Goal: Navigation & Orientation: Find specific page/section

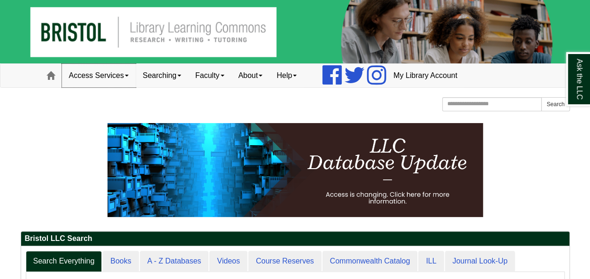
click at [115, 75] on link "Access Services" at bounding box center [99, 75] width 74 height 23
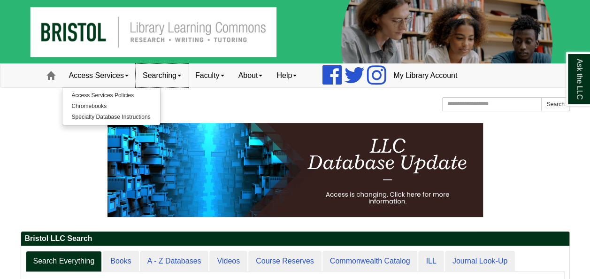
click at [162, 76] on link "Searching" at bounding box center [162, 75] width 53 height 23
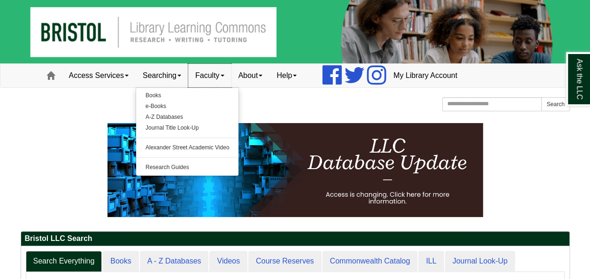
click at [207, 80] on link "Faculty" at bounding box center [209, 75] width 43 height 23
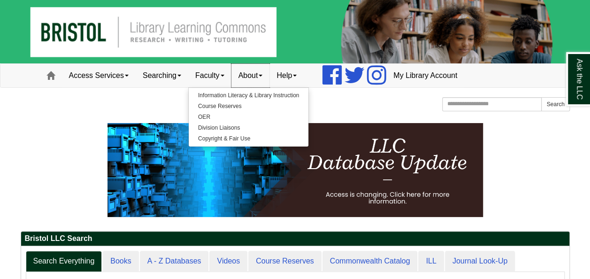
click at [255, 83] on link "About" at bounding box center [250, 75] width 38 height 23
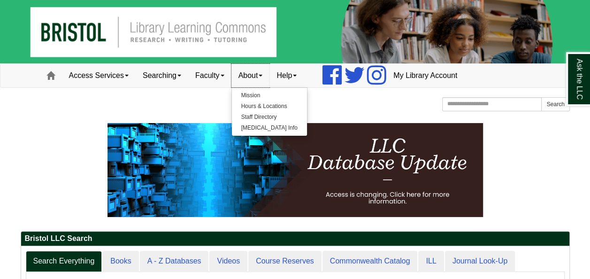
click at [255, 73] on link "About" at bounding box center [250, 75] width 38 height 23
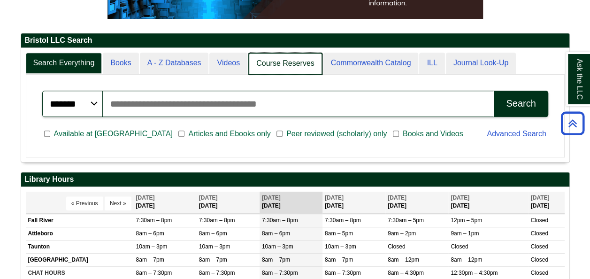
scroll to position [114, 548]
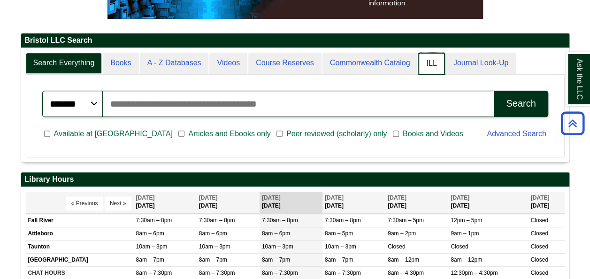
click at [426, 61] on link "ILL" at bounding box center [431, 64] width 26 height 22
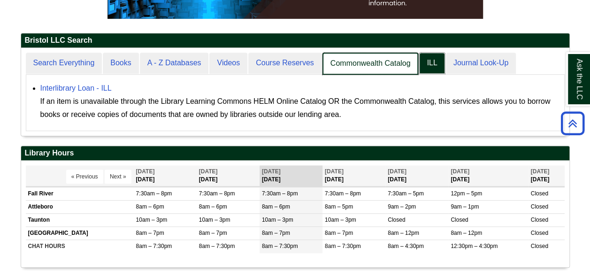
scroll to position [87, 548]
click at [384, 61] on link "Commonwealth Catalog" at bounding box center [370, 64] width 96 height 22
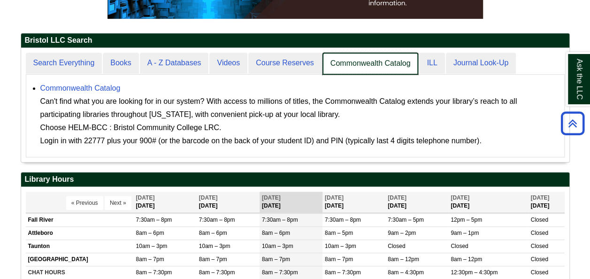
scroll to position [114, 548]
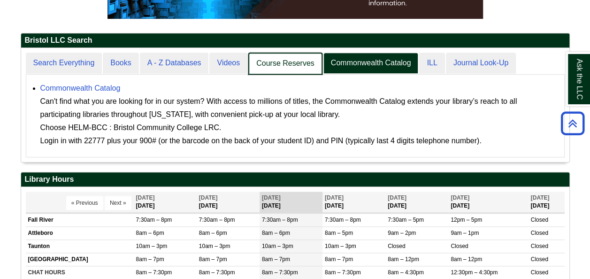
click at [298, 59] on link "Course Reserves" at bounding box center [285, 64] width 74 height 22
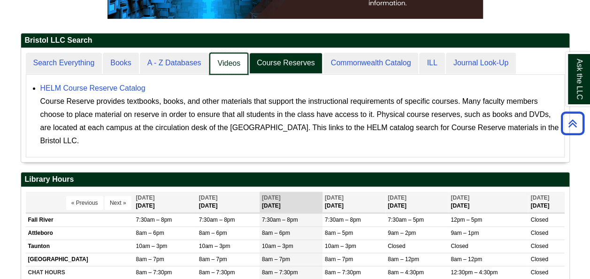
click at [225, 65] on link "Videos" at bounding box center [228, 64] width 39 height 22
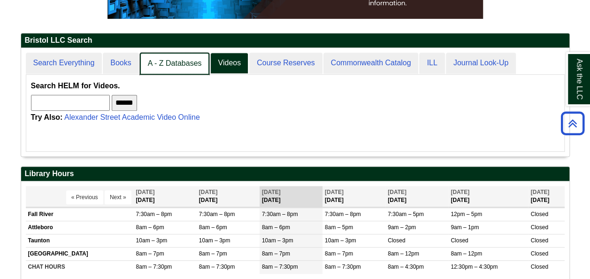
click at [191, 58] on link "A - Z Databases" at bounding box center [175, 64] width 70 height 22
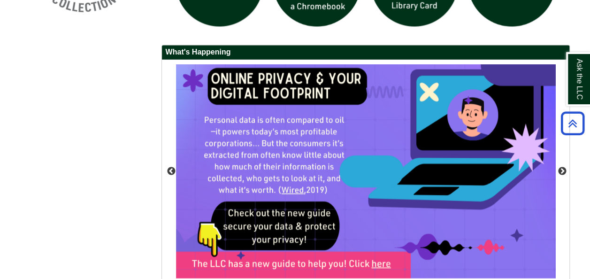
scroll to position [799, 0]
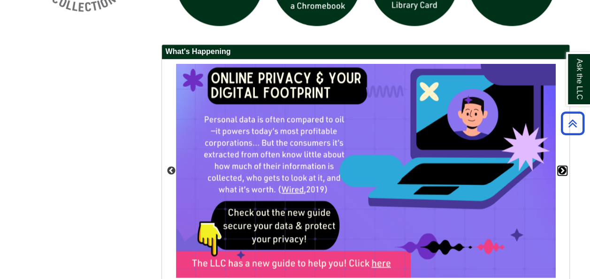
click at [560, 169] on button "Next" at bounding box center [561, 170] width 9 height 9
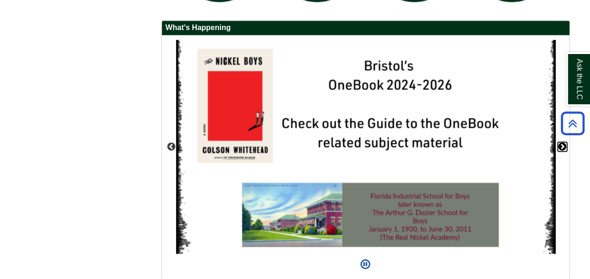
scroll to position [824, 0]
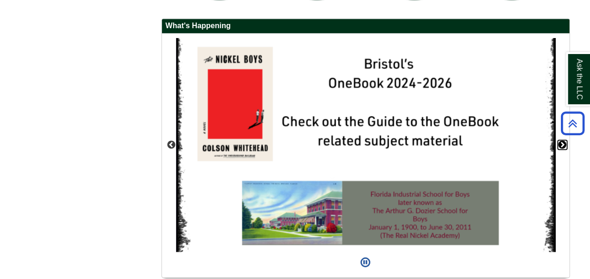
click at [560, 140] on button "Next" at bounding box center [561, 144] width 9 height 9
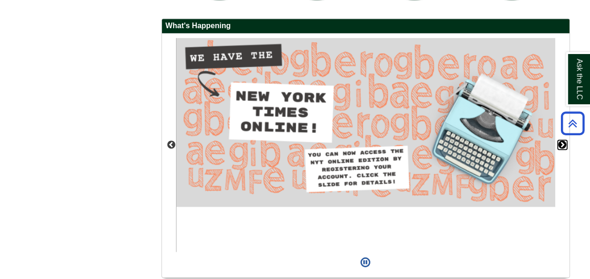
click at [560, 140] on button "Next" at bounding box center [561, 144] width 9 height 9
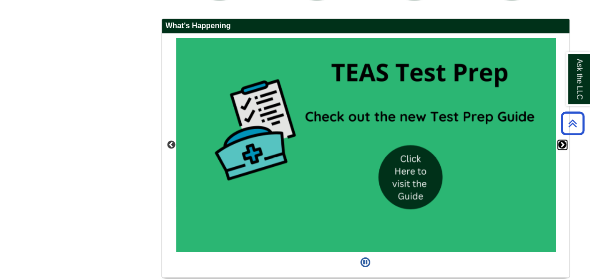
click at [560, 140] on button "Next" at bounding box center [561, 144] width 9 height 9
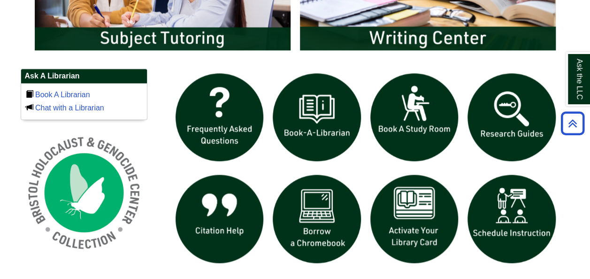
scroll to position [558, 0]
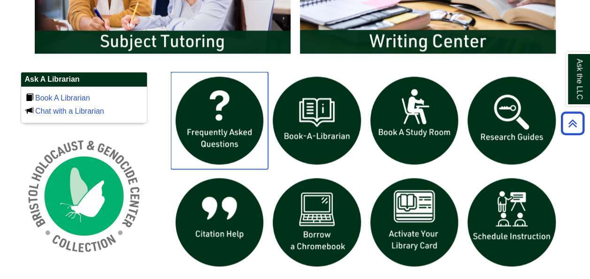
click at [209, 127] on img "slideshow" at bounding box center [220, 121] width 98 height 98
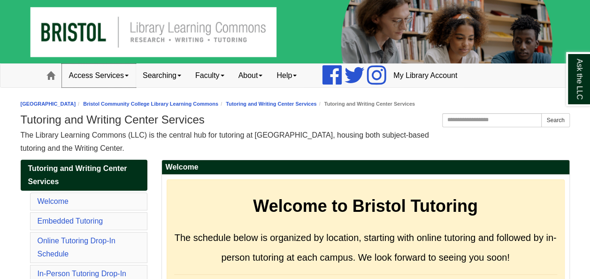
click at [127, 75] on span at bounding box center [127, 76] width 4 height 2
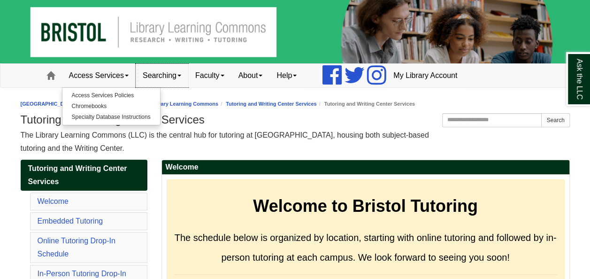
click at [173, 75] on link "Searching" at bounding box center [162, 75] width 53 height 23
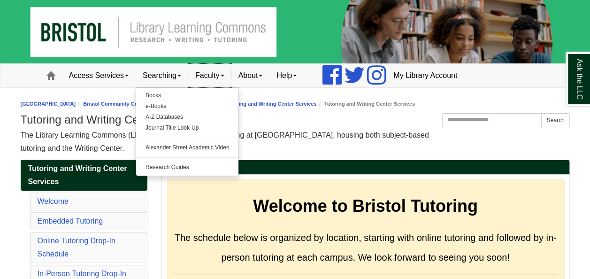
click at [209, 77] on link "Faculty" at bounding box center [209, 75] width 43 height 23
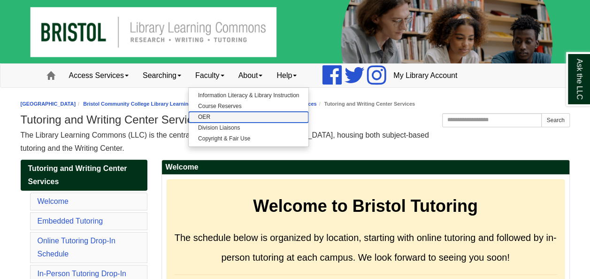
click at [208, 115] on link "OER" at bounding box center [249, 117] width 120 height 11
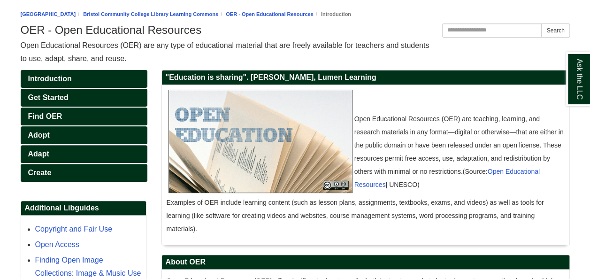
scroll to position [90, 0]
